Goal: Information Seeking & Learning: Understand process/instructions

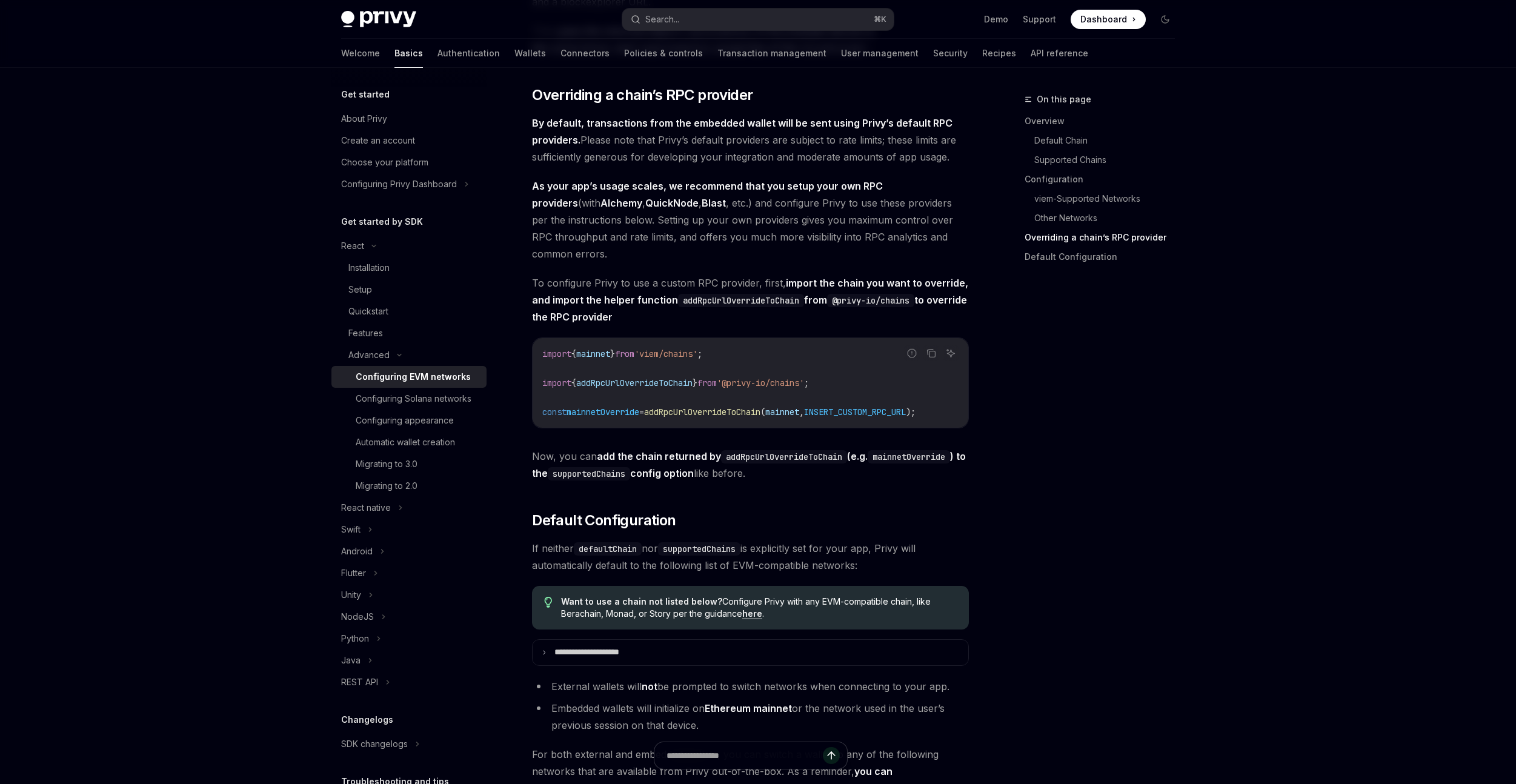
scroll to position [2833, 0]
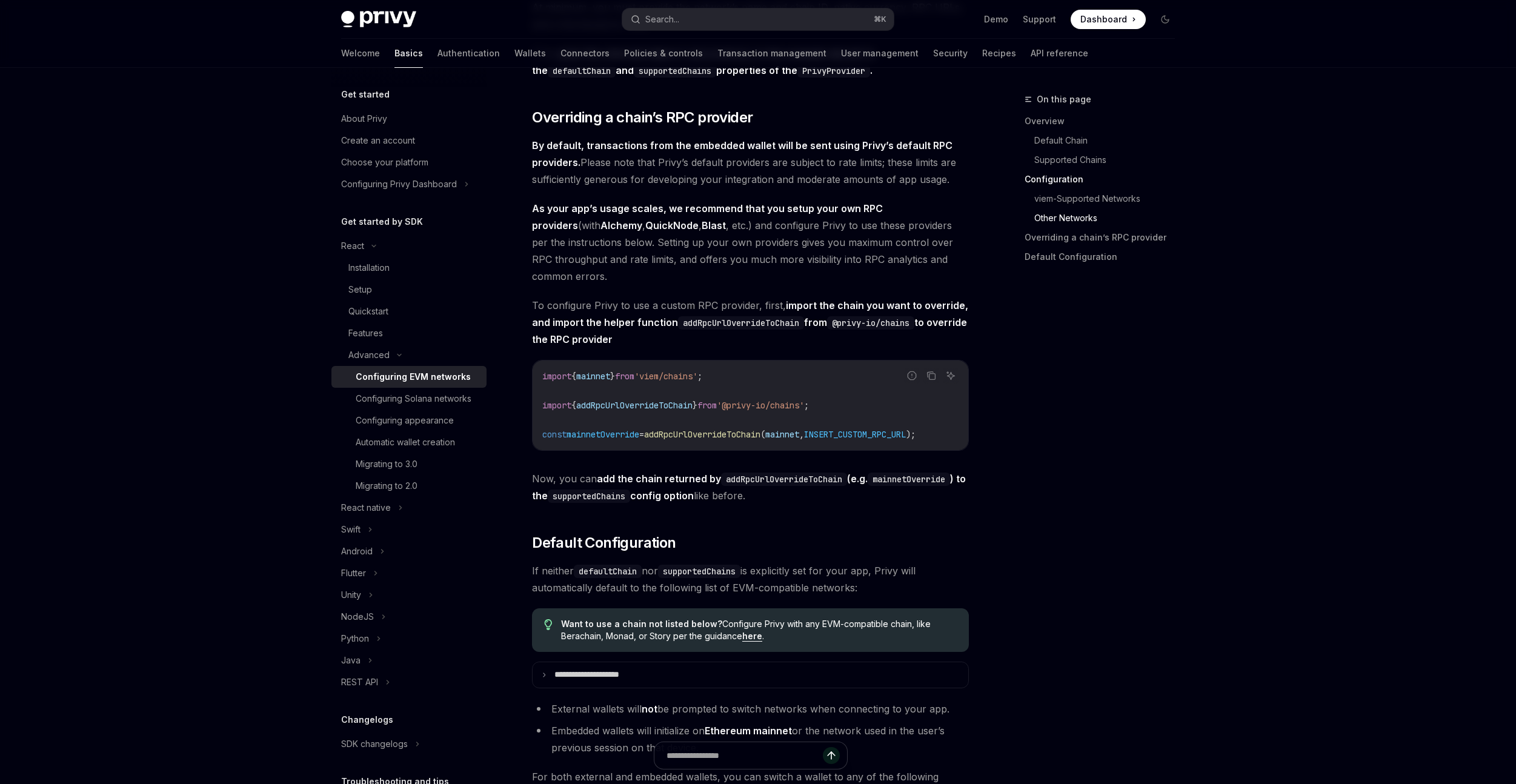
click at [696, 688] on summary "**********" at bounding box center [750, 675] width 436 height 25
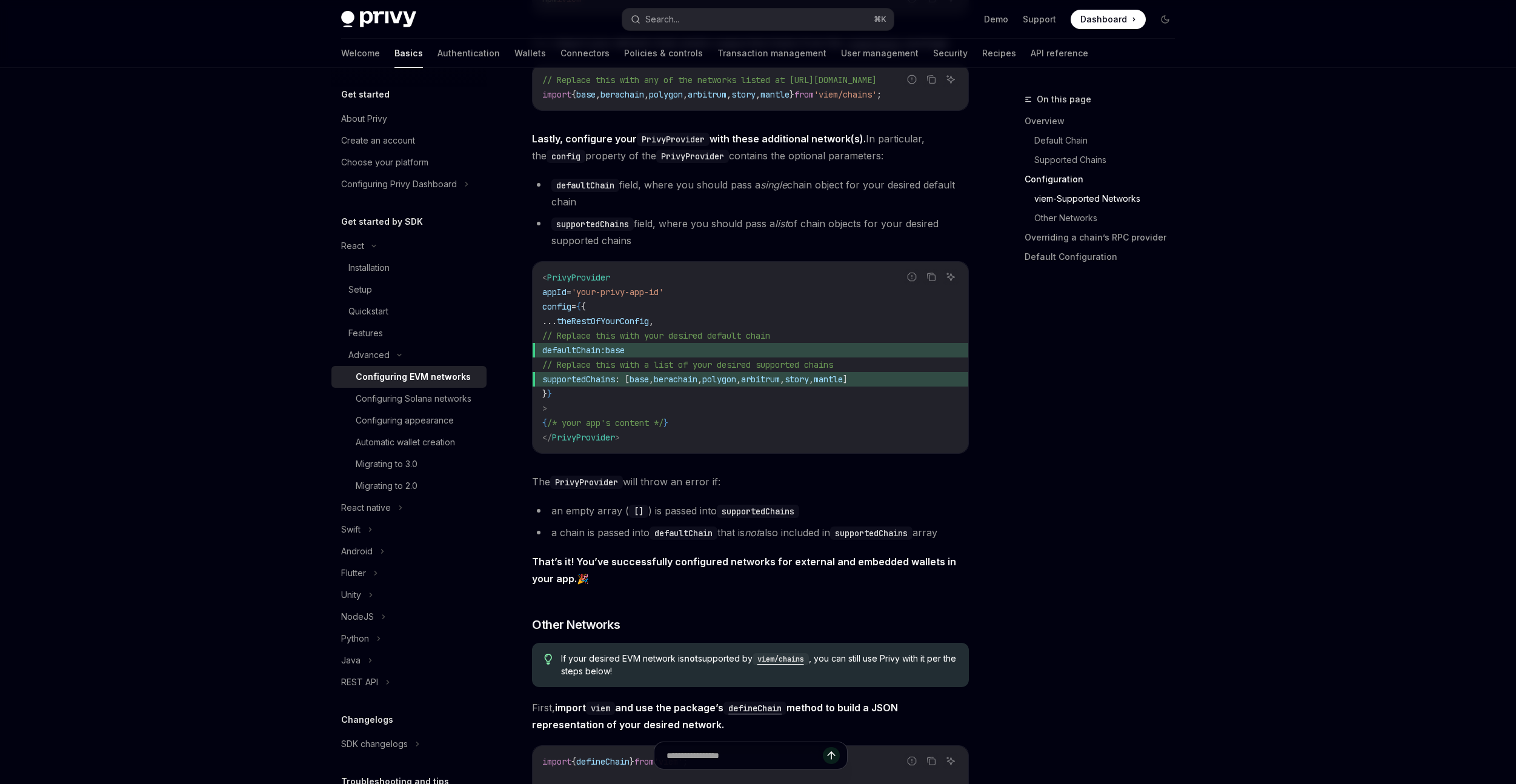
scroll to position [1304, 0]
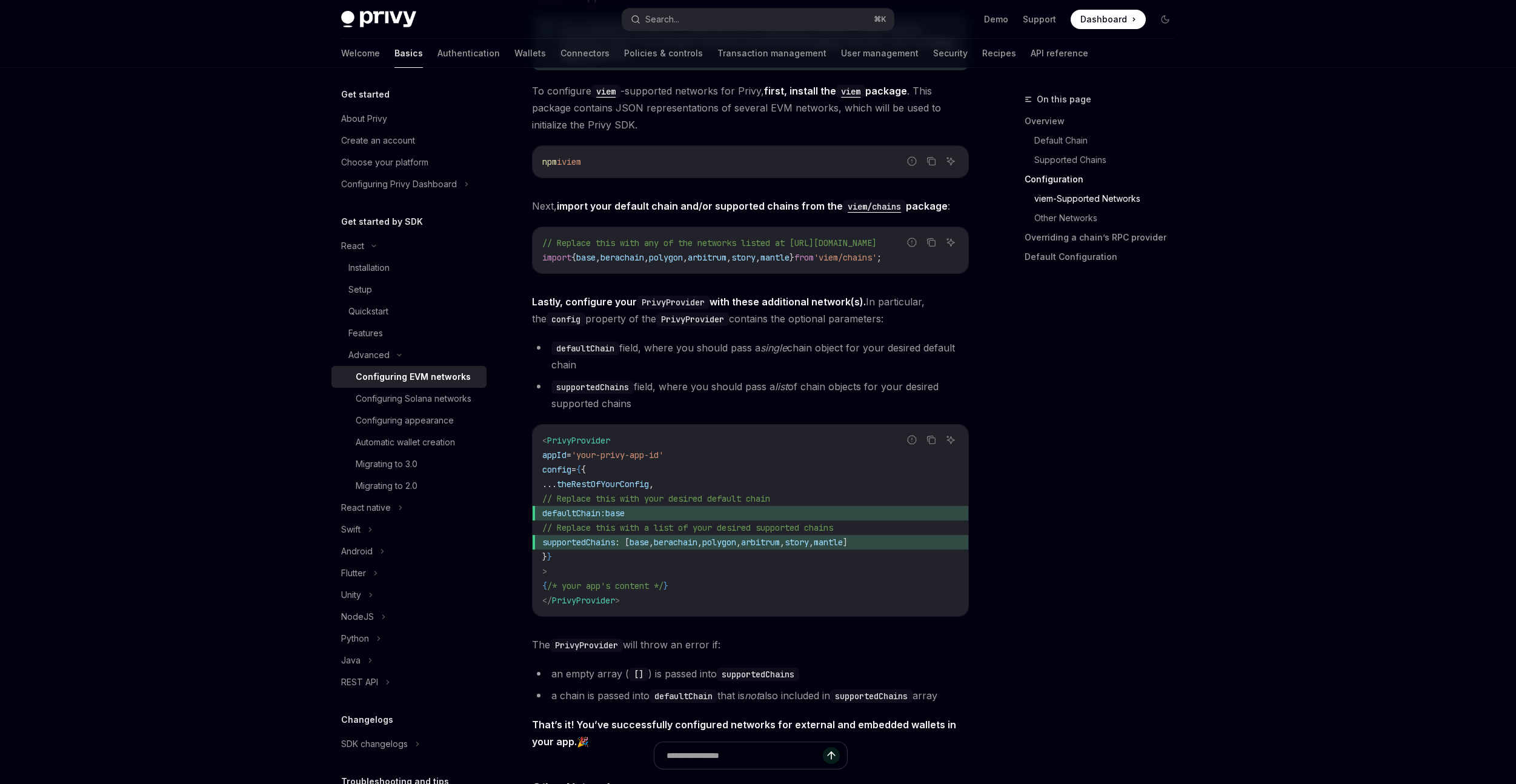
click at [615, 547] on span "supportedChains" at bounding box center [578, 542] width 73 height 11
copy code "supportedChains : [ base , berachain , polygon , arbitrum , story , mantle ]"
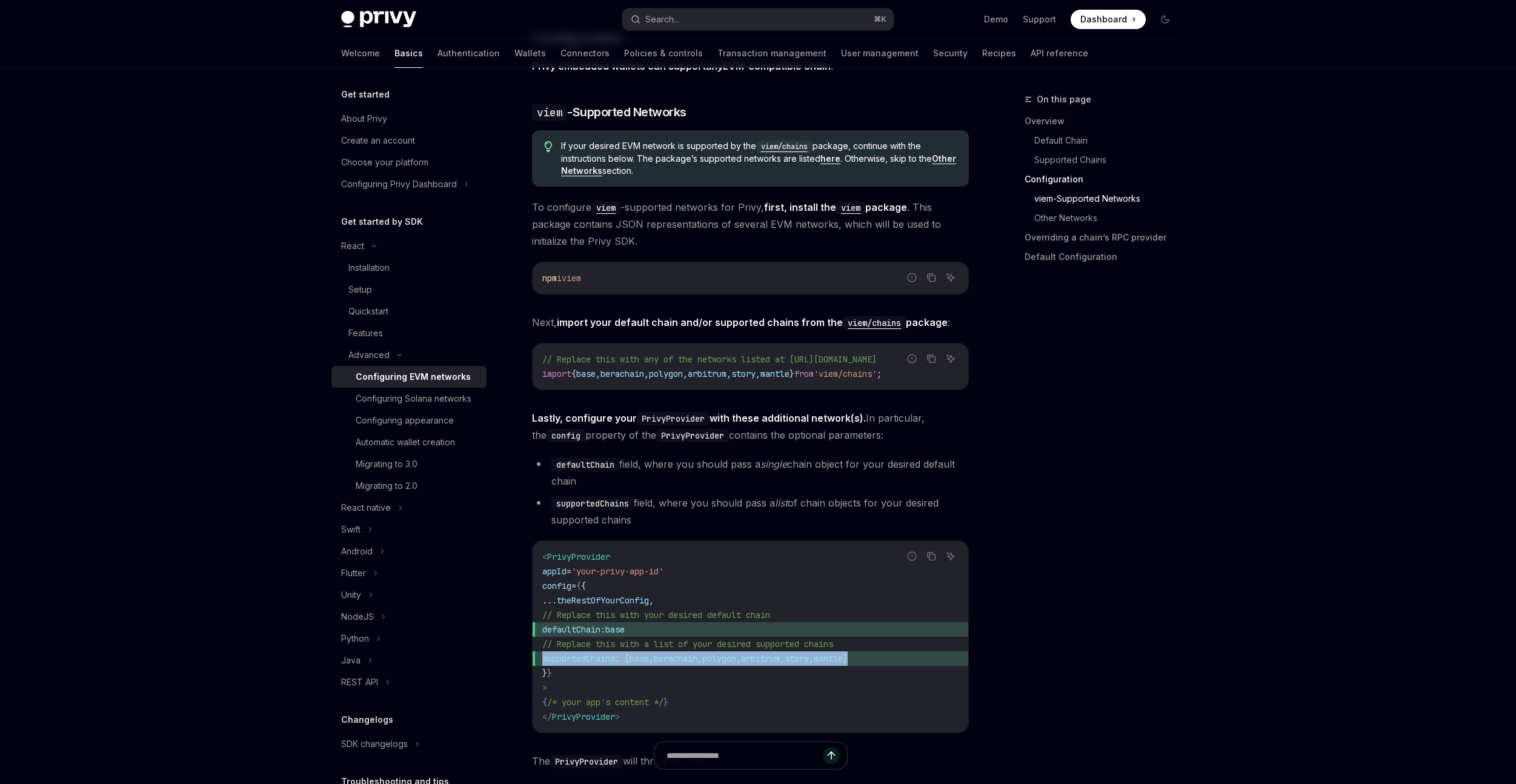
scroll to position [1409, 0]
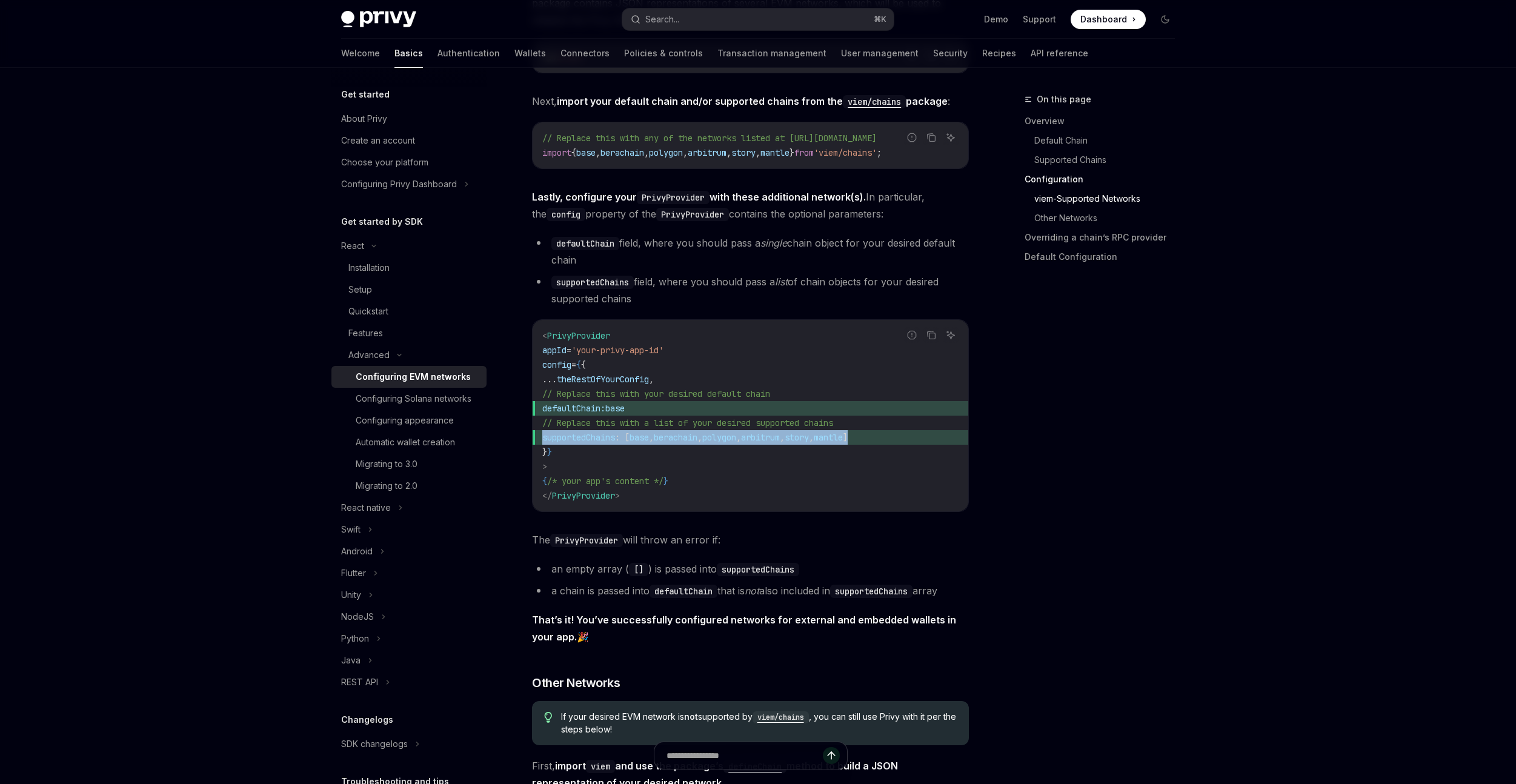
drag, startPoint x: 678, startPoint y: 414, endPoint x: 583, endPoint y: 414, distance: 95.0
click at [583, 414] on span "defaultChain: base" at bounding box center [750, 408] width 417 height 15
copy span "defaultChain: base"
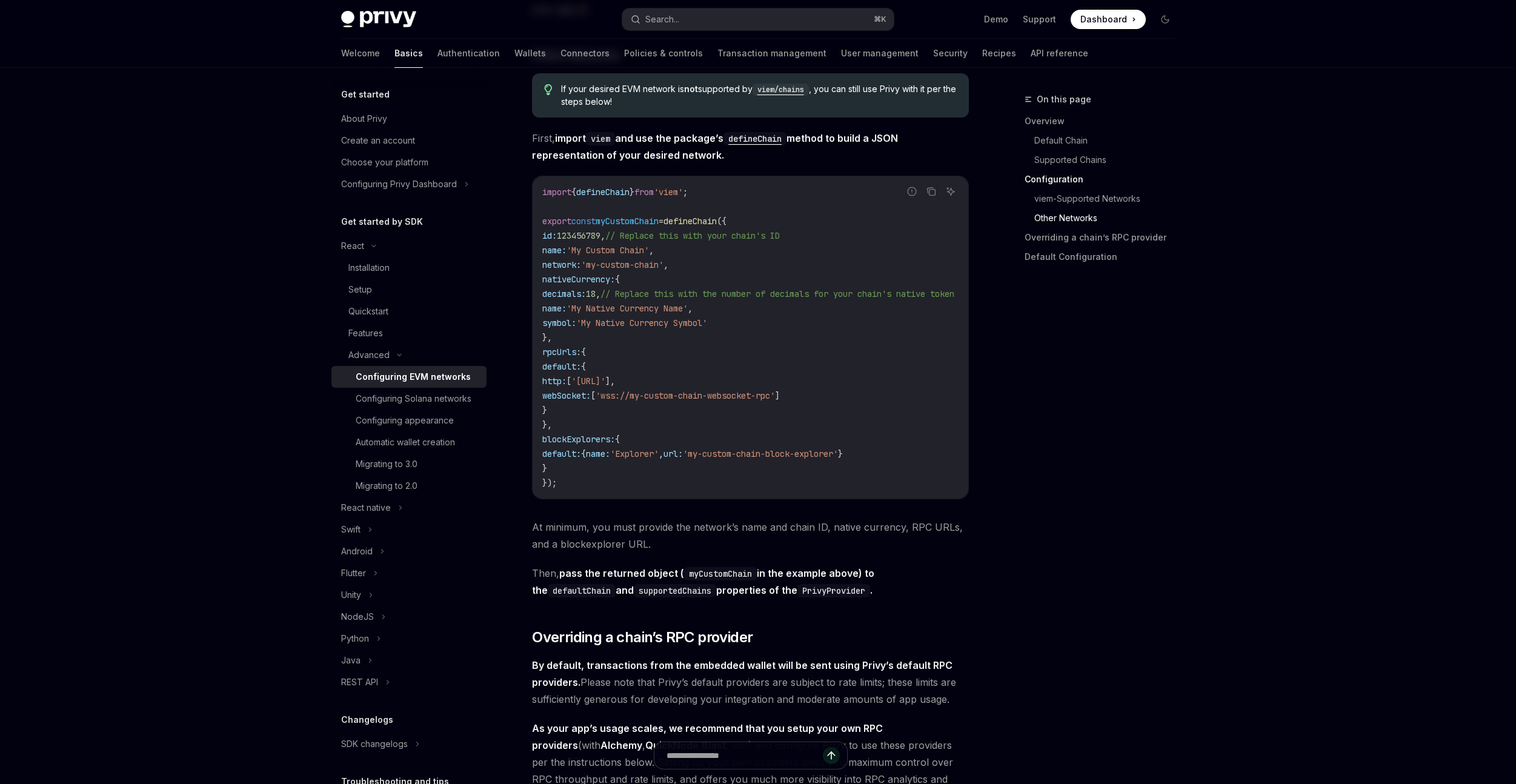
scroll to position [1730, 0]
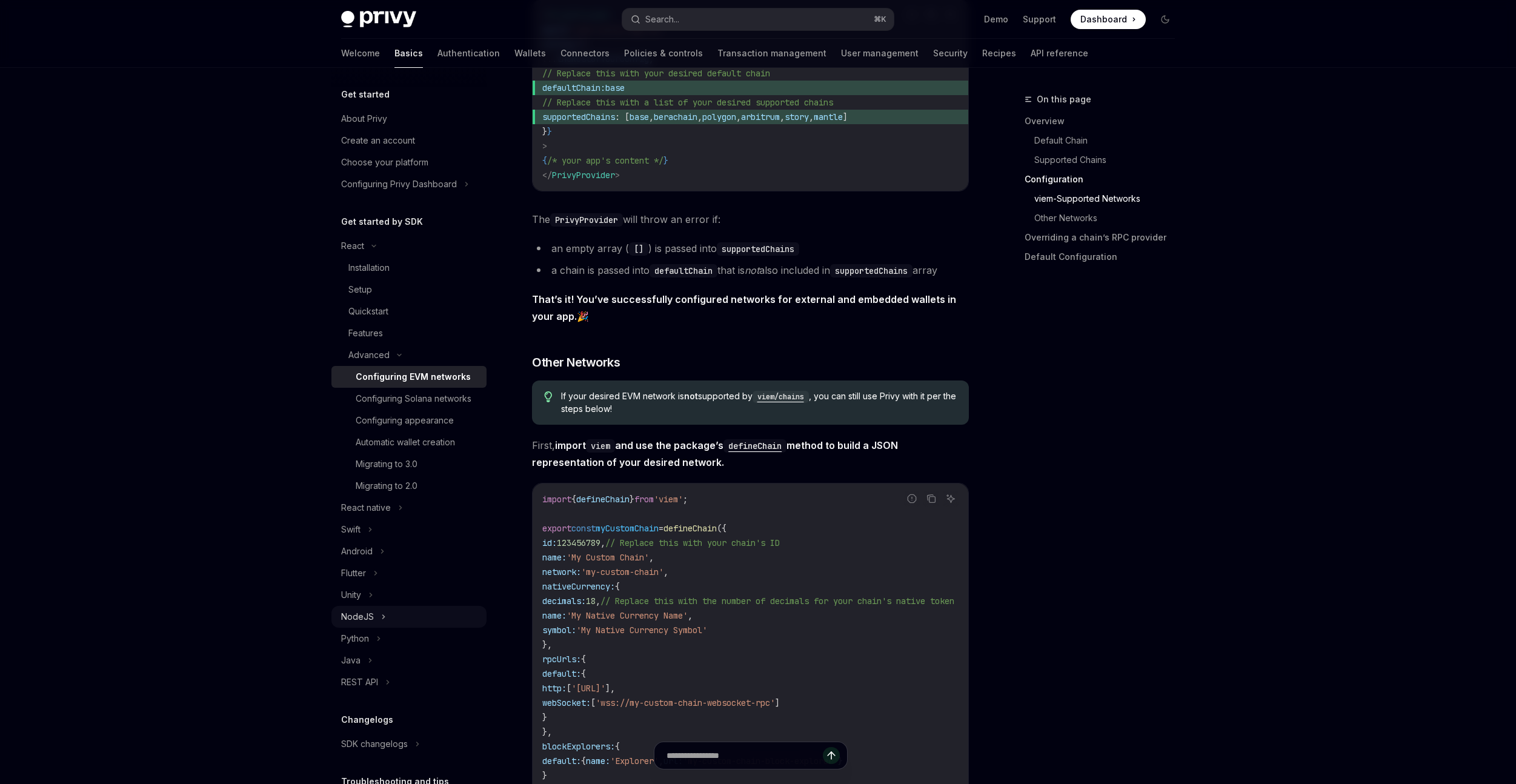
click at [376, 626] on div "NodeJS" at bounding box center [409, 616] width 155 height 21
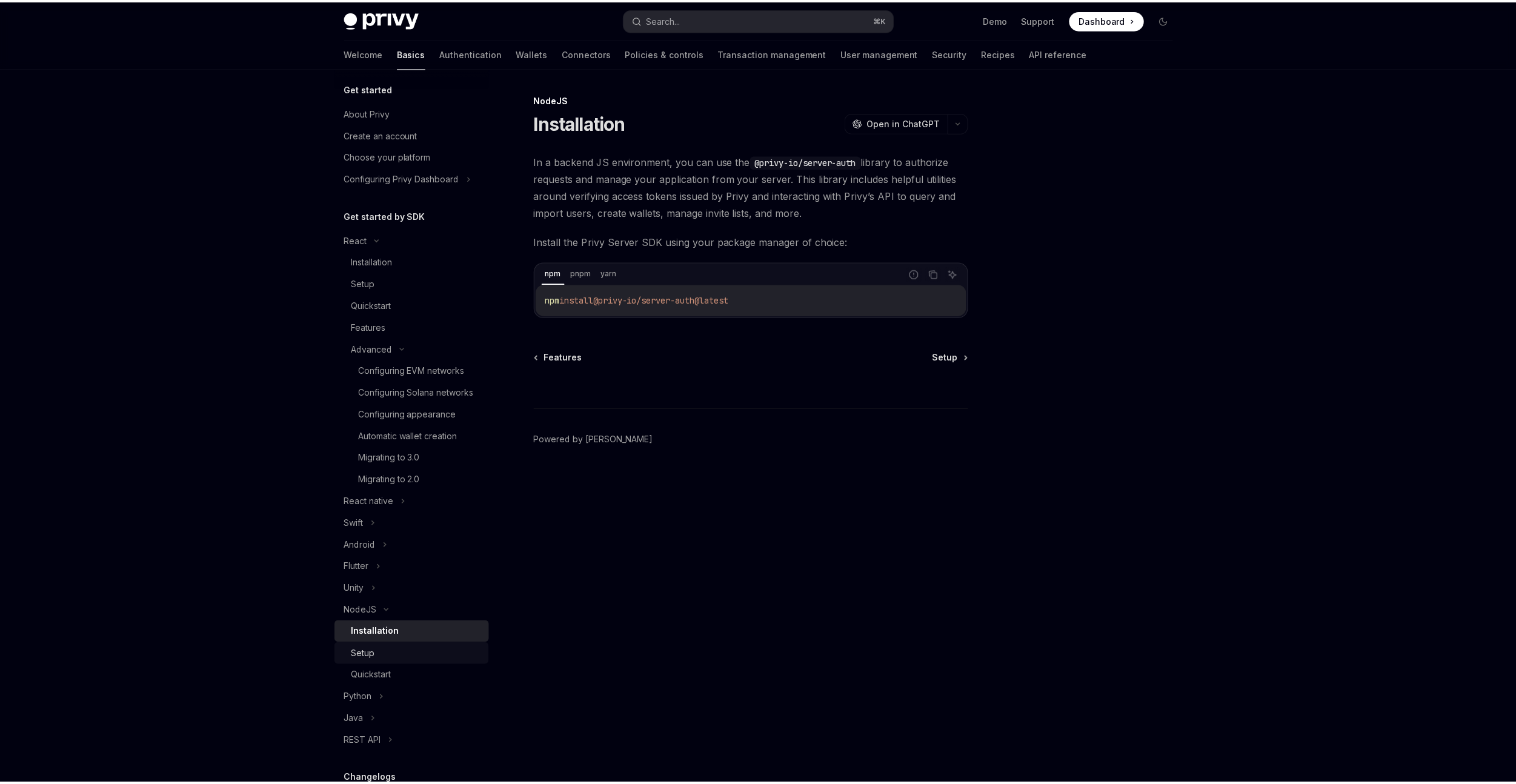
scroll to position [70, 0]
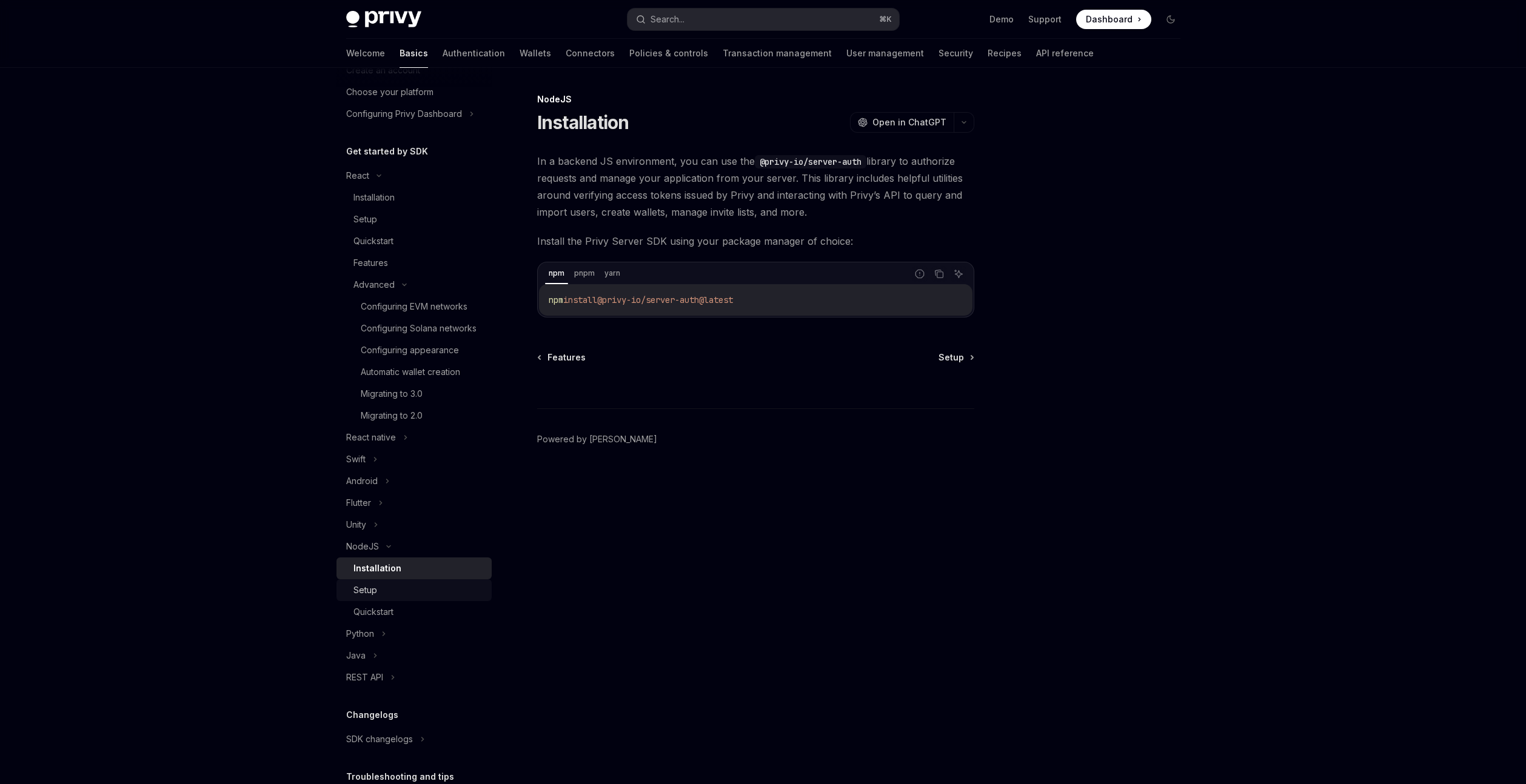
click at [408, 597] on div "Setup" at bounding box center [418, 590] width 131 height 15
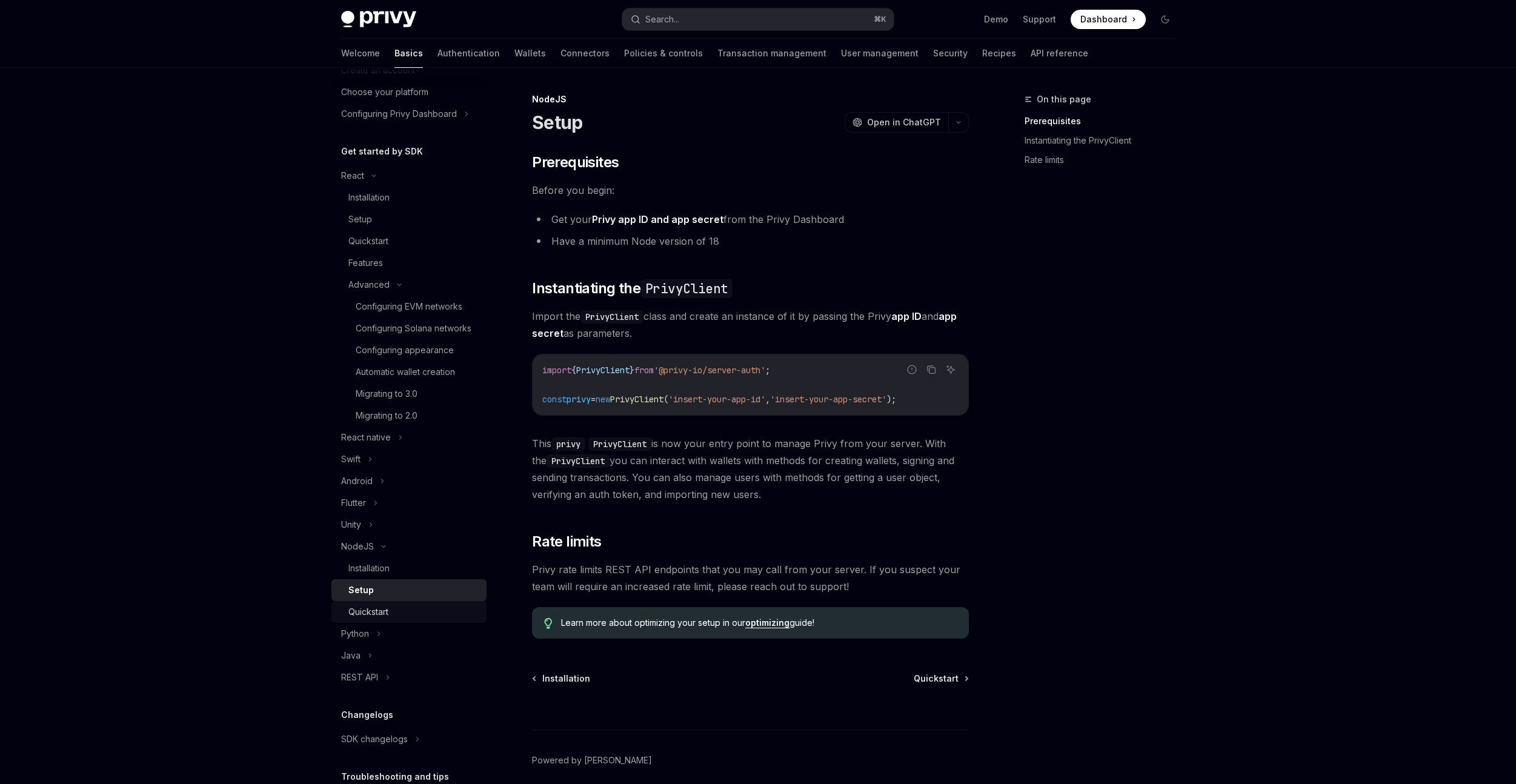
click at [390, 619] on div "Quickstart" at bounding box center [413, 612] width 131 height 15
type textarea "*"
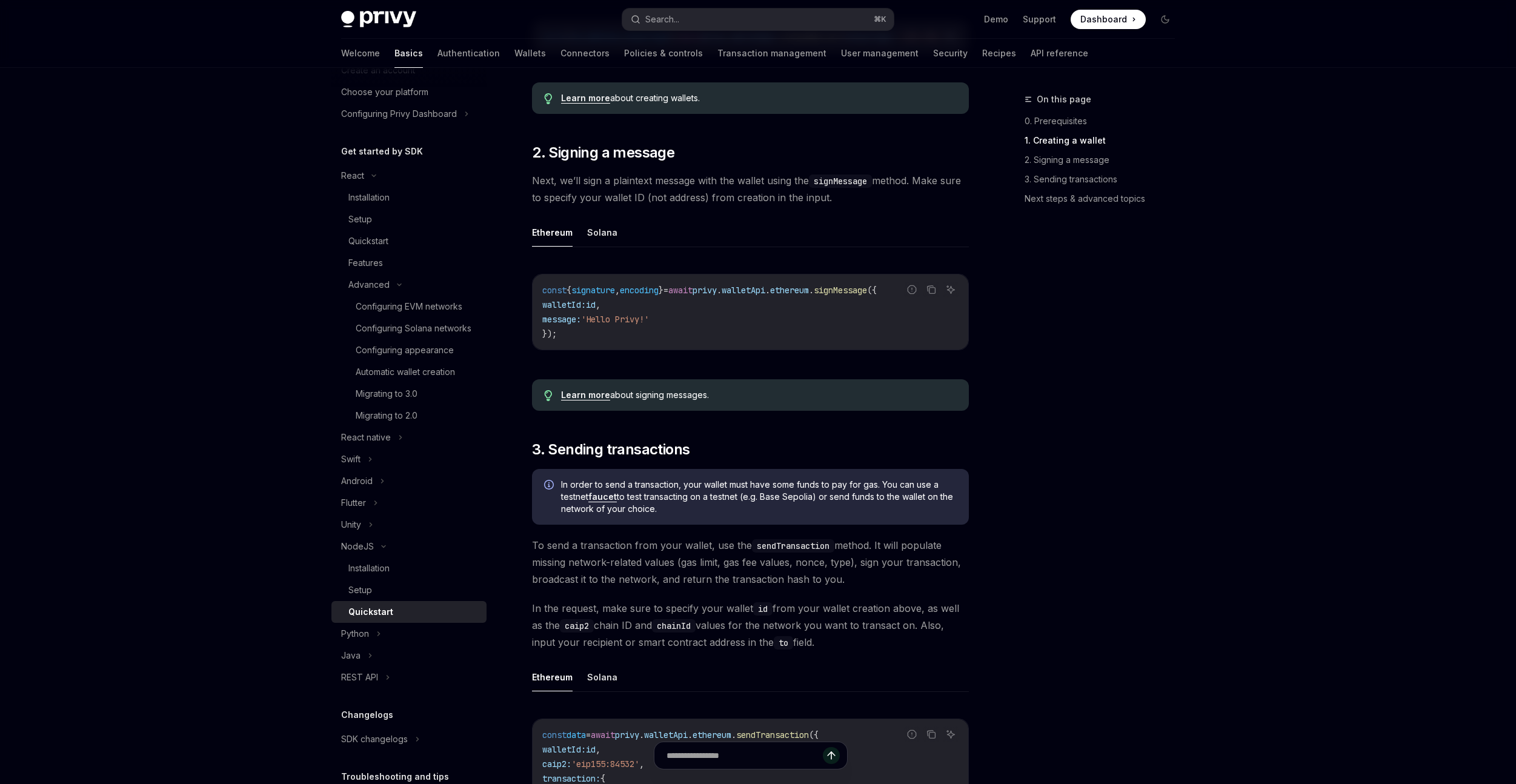
scroll to position [436, 0]
